Goal: Information Seeking & Learning: Learn about a topic

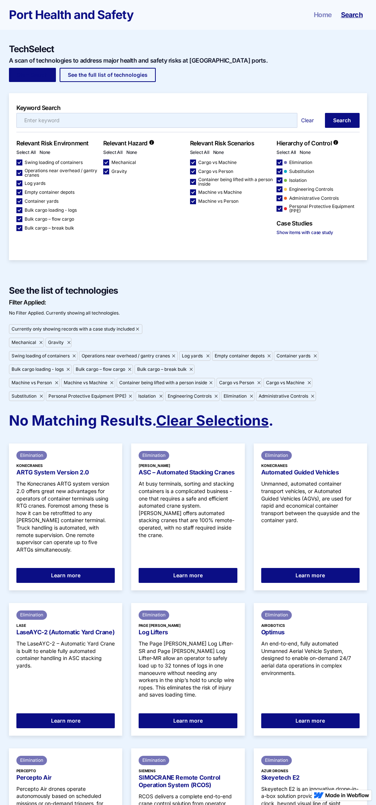
checkbox input "false"
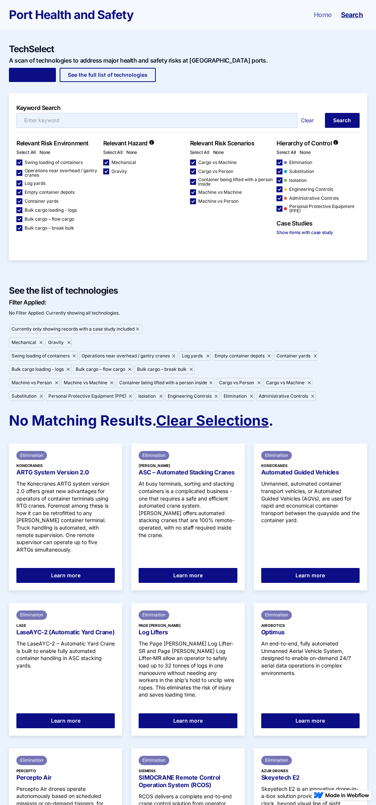
checkbox input "false"
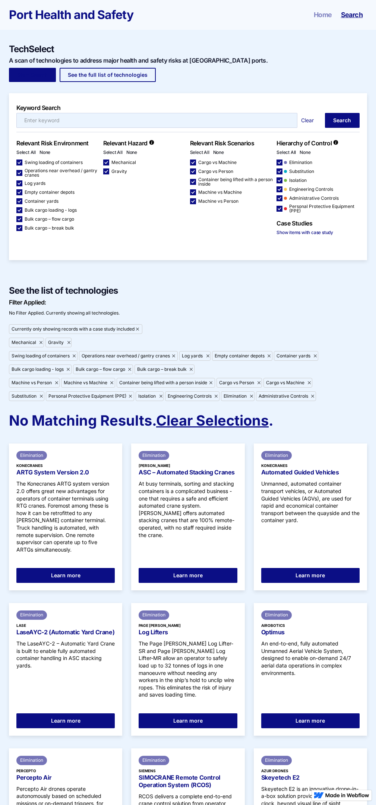
checkbox input "false"
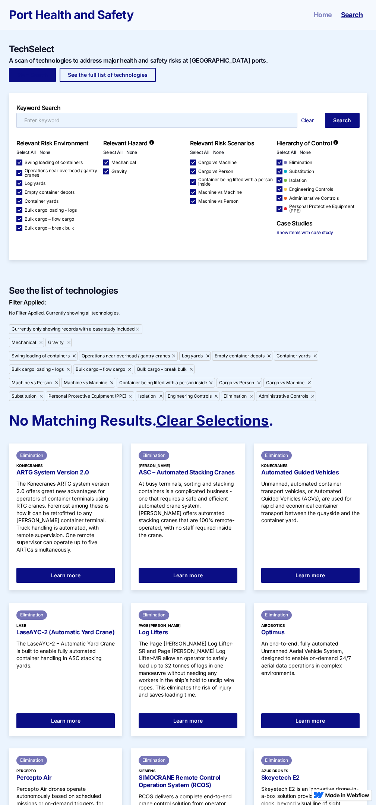
checkbox input "false"
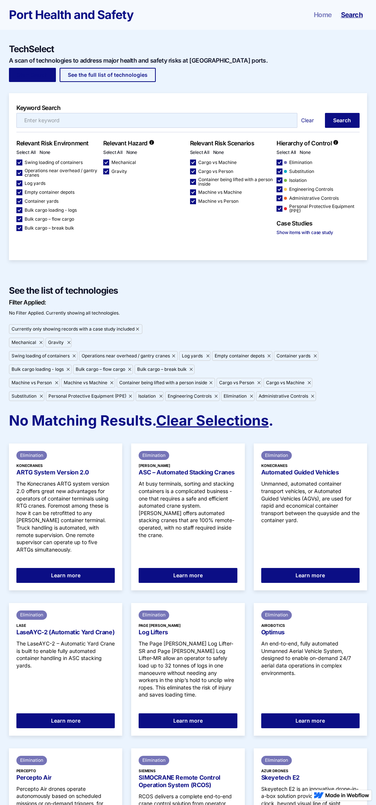
checkbox input "false"
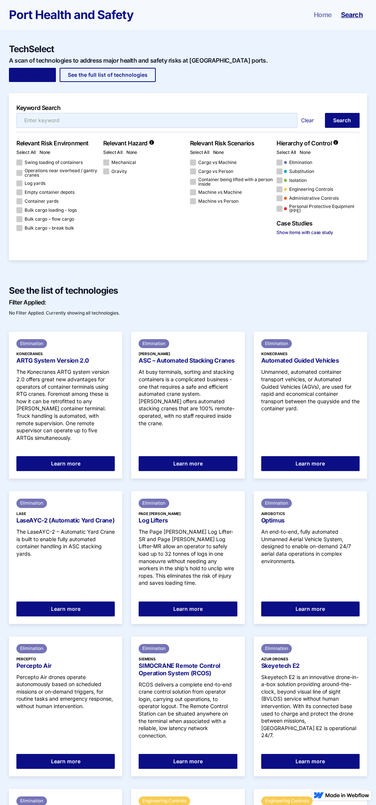
click at [310, 754] on link "Learn more" at bounding box center [310, 761] width 98 height 15
